Goal: Task Accomplishment & Management: Manage account settings

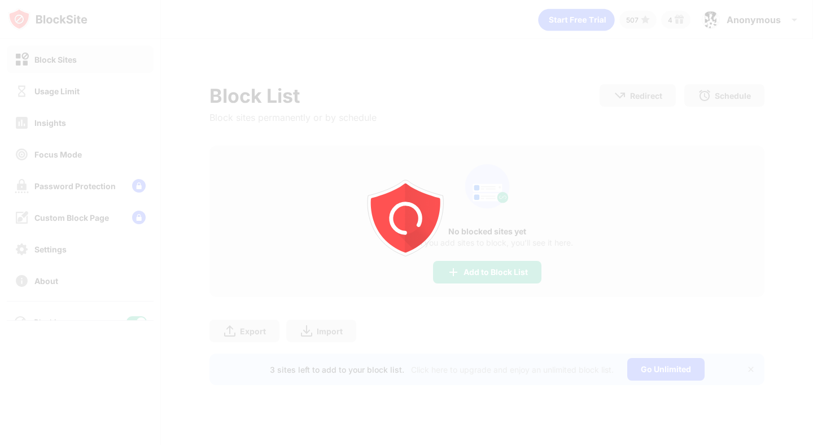
click at [38, 95] on div "Usage Limit" at bounding box center [56, 91] width 45 height 10
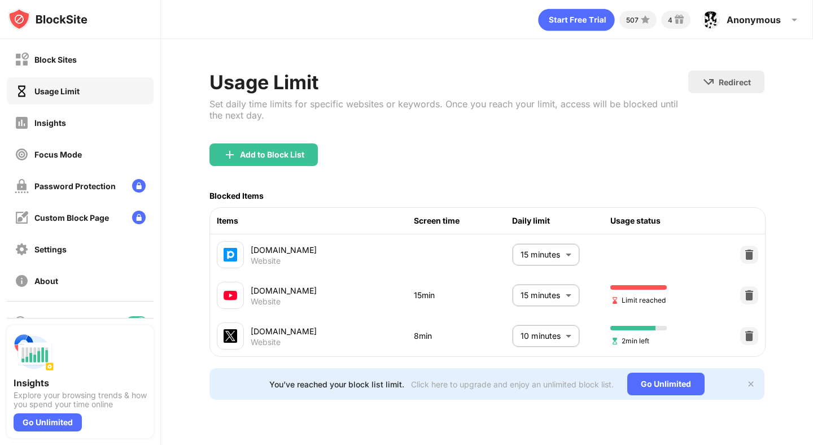
click at [38, 95] on div "Usage Limit" at bounding box center [56, 91] width 45 height 10
click at [541, 289] on body "Block Sites Usage Limit Insights Focus Mode Password Protection Custom Block Pa…" at bounding box center [406, 222] width 813 height 445
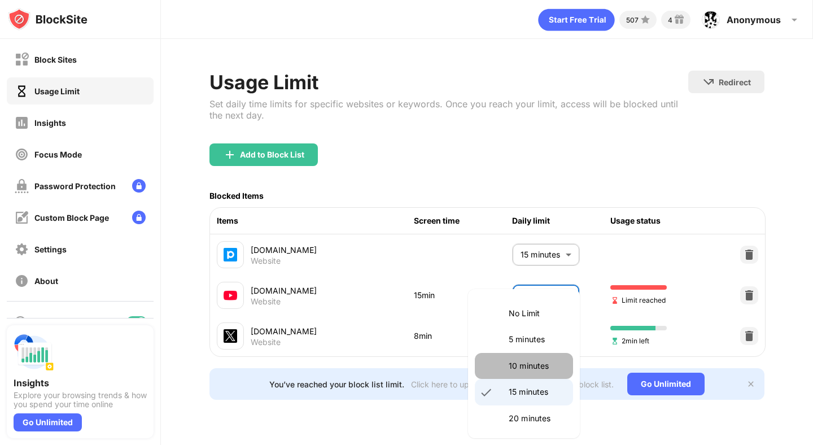
click at [534, 364] on p "10 minutes" at bounding box center [538, 366] width 58 height 12
type input "**"
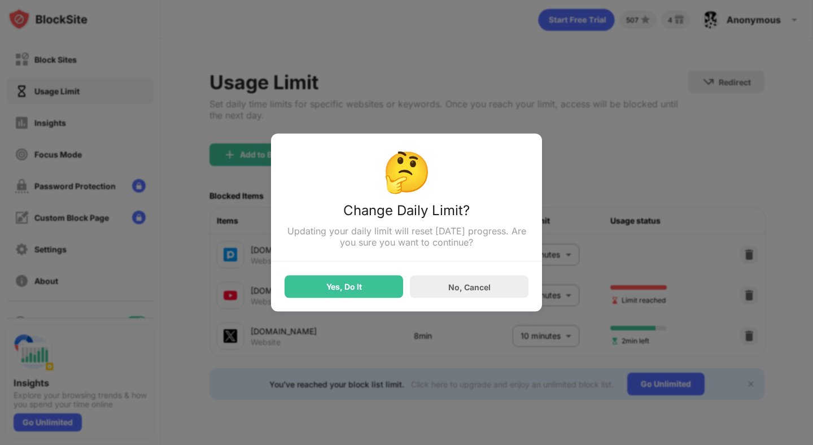
click at [354, 287] on div "Yes, Do It" at bounding box center [344, 286] width 36 height 9
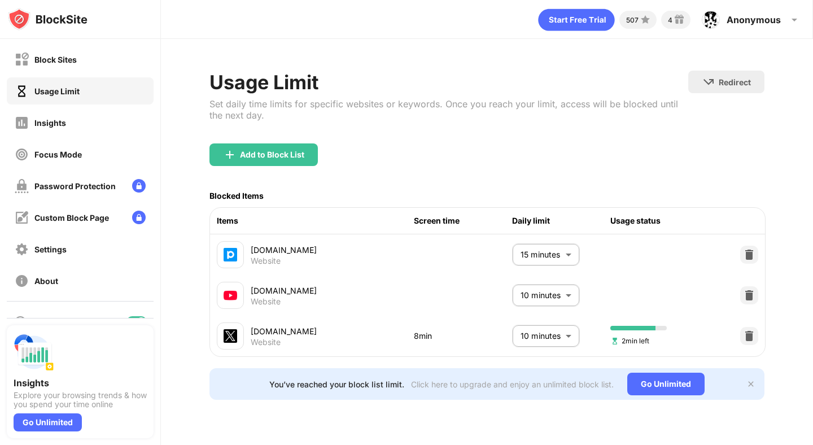
click at [525, 333] on body "Block Sites Usage Limit Insights Focus Mode Password Protection Custom Block Pa…" at bounding box center [406, 222] width 813 height 445
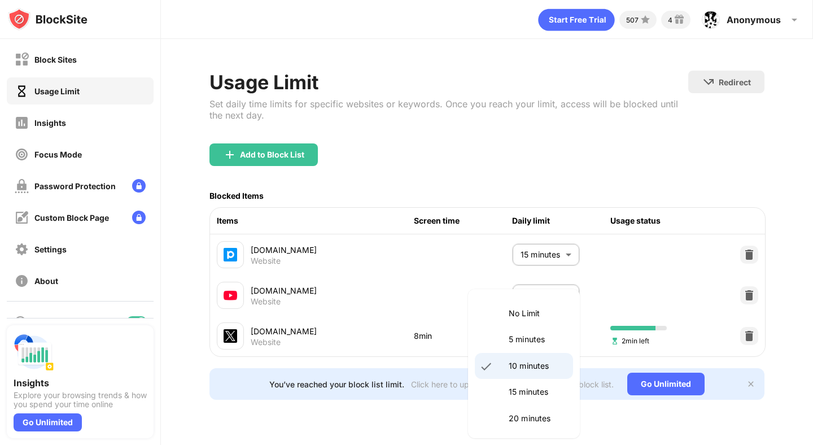
click at [517, 403] on li "15 minutes" at bounding box center [524, 392] width 98 height 26
type input "**"
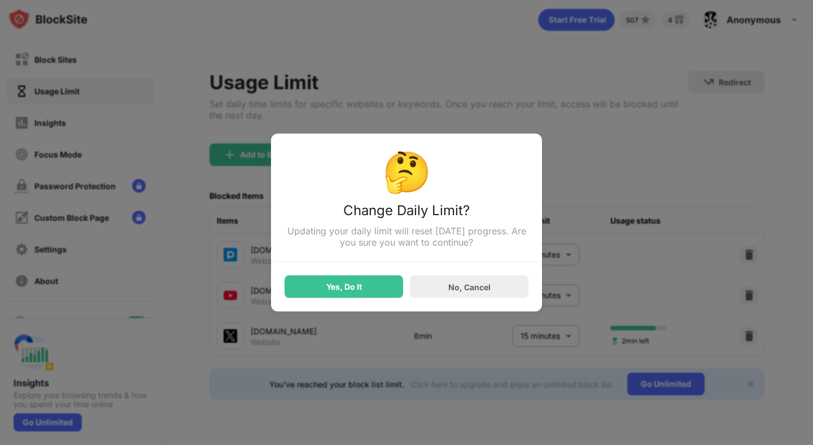
drag, startPoint x: 330, startPoint y: 264, endPoint x: 330, endPoint y: 271, distance: 7.3
click at [330, 265] on div "Yes, Do It No, Cancel" at bounding box center [407, 280] width 244 height 36
click at [332, 284] on div "Yes, Do It" at bounding box center [344, 287] width 119 height 23
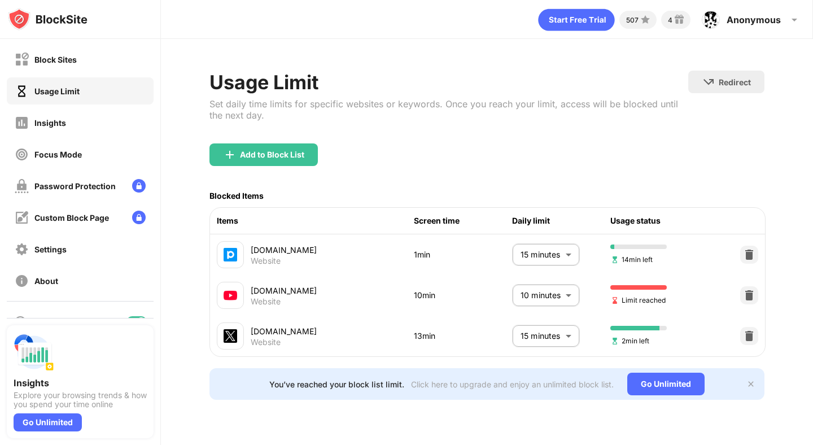
click at [552, 294] on body "Block Sites Usage Limit Insights Focus Mode Password Protection Custom Block Pa…" at bounding box center [406, 222] width 813 height 445
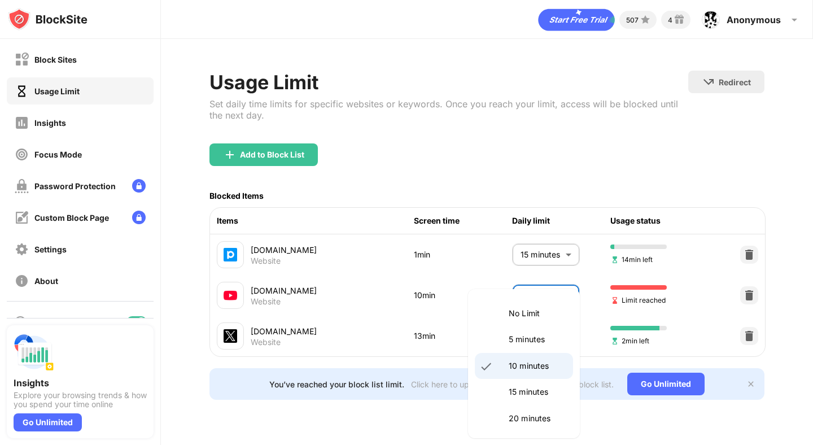
click at [528, 390] on p "15 minutes" at bounding box center [538, 392] width 58 height 12
type input "**"
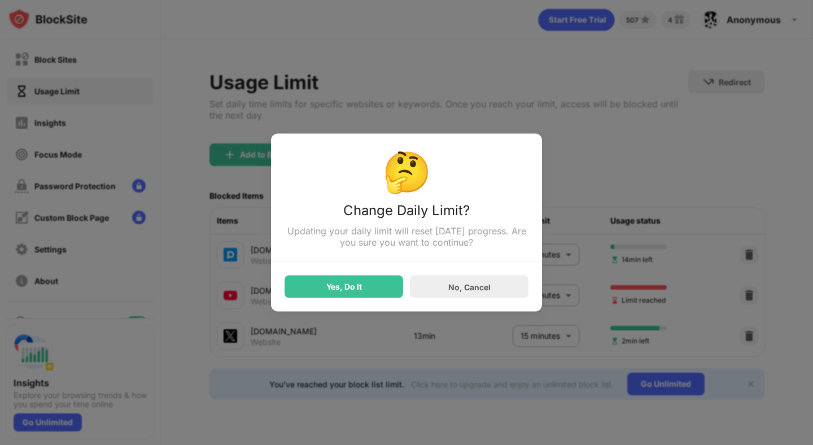
click at [342, 282] on div "Yes, Do It" at bounding box center [344, 287] width 119 height 23
